Goal: Communication & Community: Participate in discussion

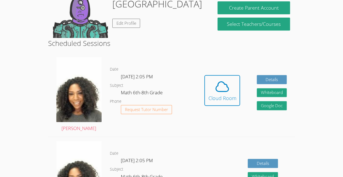
scroll to position [124, 0]
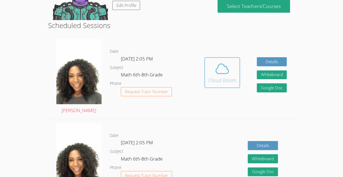
click at [217, 71] on icon at bounding box center [222, 68] width 15 height 15
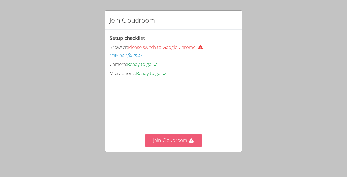
click at [177, 139] on button "Join Cloudroom" at bounding box center [174, 140] width 56 height 13
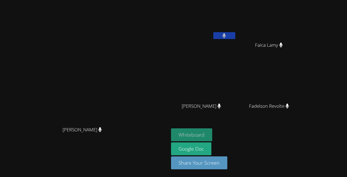
click at [213, 130] on button "Whiteboard" at bounding box center [191, 134] width 41 height 13
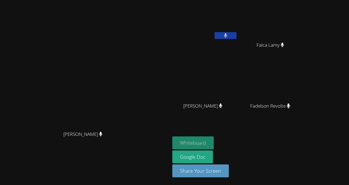
click at [214, 141] on button "Whiteboard" at bounding box center [193, 143] width 41 height 13
click at [126, 46] on video at bounding box center [85, 81] width 82 height 93
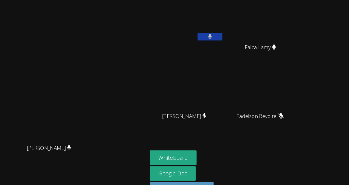
click at [238, 86] on video at bounding box center [205, 81] width 65 height 37
click at [238, 96] on video at bounding box center [205, 81] width 65 height 37
click at [124, 44] on video at bounding box center [85, 81] width 82 height 93
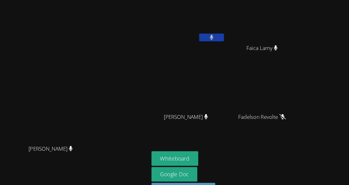
click at [237, 37] on button at bounding box center [226, 35] width 22 height 7
click at [229, 34] on icon at bounding box center [226, 35] width 6 height 5
click at [44, 115] on video at bounding box center [85, 81] width 82 height 93
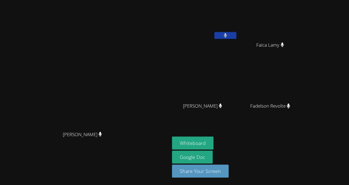
click at [223, 104] on span "Dawenska Titus" at bounding box center [203, 106] width 39 height 8
click at [238, 42] on div "Leynie Delva" at bounding box center [205, 31] width 65 height 59
click at [237, 34] on button at bounding box center [226, 35] width 22 height 7
click at [306, 140] on div "Whiteboard Google Doc Share Your Screen" at bounding box center [239, 159] width 133 height 45
click at [44, 128] on video at bounding box center [85, 81] width 82 height 93
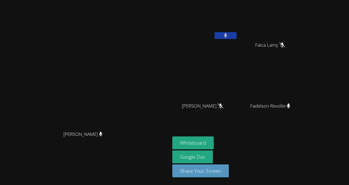
click at [340, 43] on div "Michelle Dupin Michelle Dupin Leynie Delva Faica Lamy Faica Lamy Dawenska Titus…" at bounding box center [174, 92] width 349 height 185
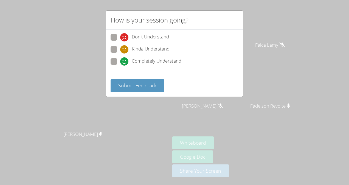
click at [126, 45] on icon at bounding box center [124, 49] width 8 height 8
click at [125, 46] on input "Kinda Understand" at bounding box center [122, 48] width 5 height 5
radio input "true"
click at [131, 79] on button "Submit Feedback" at bounding box center [138, 85] width 54 height 13
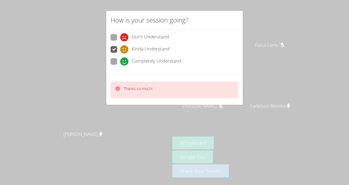
click at [133, 91] on div "Thanks so much!" at bounding box center [138, 90] width 29 height 8
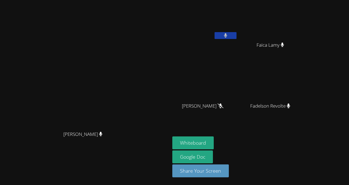
click at [44, 128] on video at bounding box center [85, 81] width 82 height 93
